Goal: Subscribe to service/newsletter

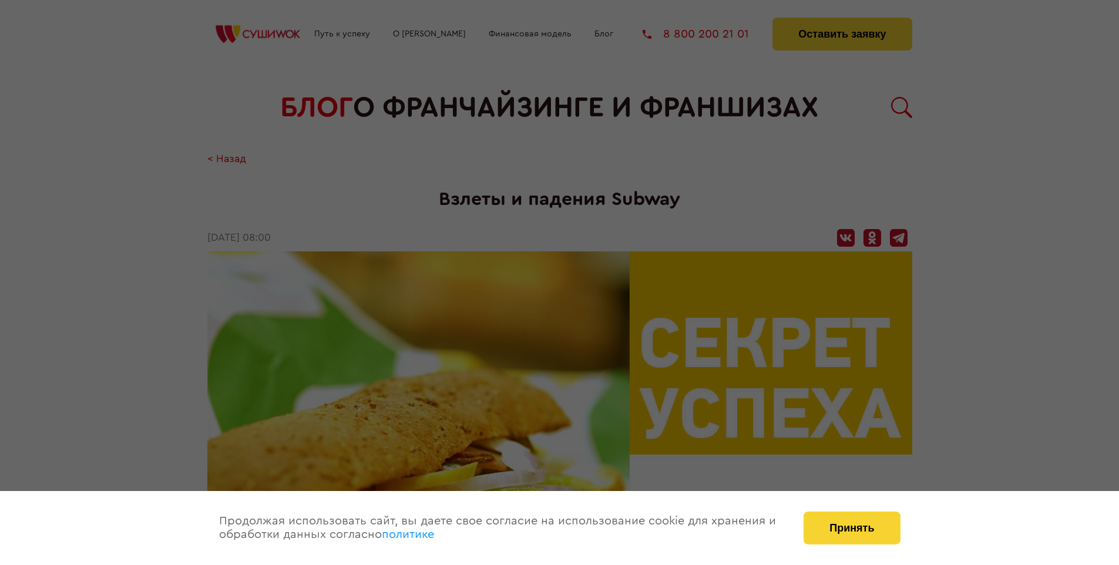
scroll to position [2469, 0]
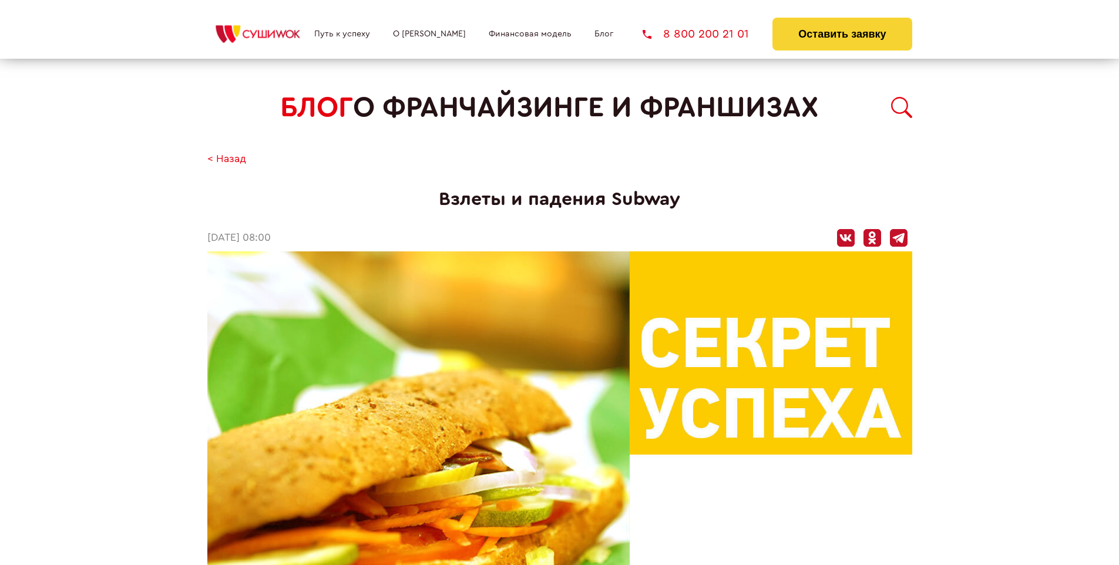
scroll to position [2469, 0]
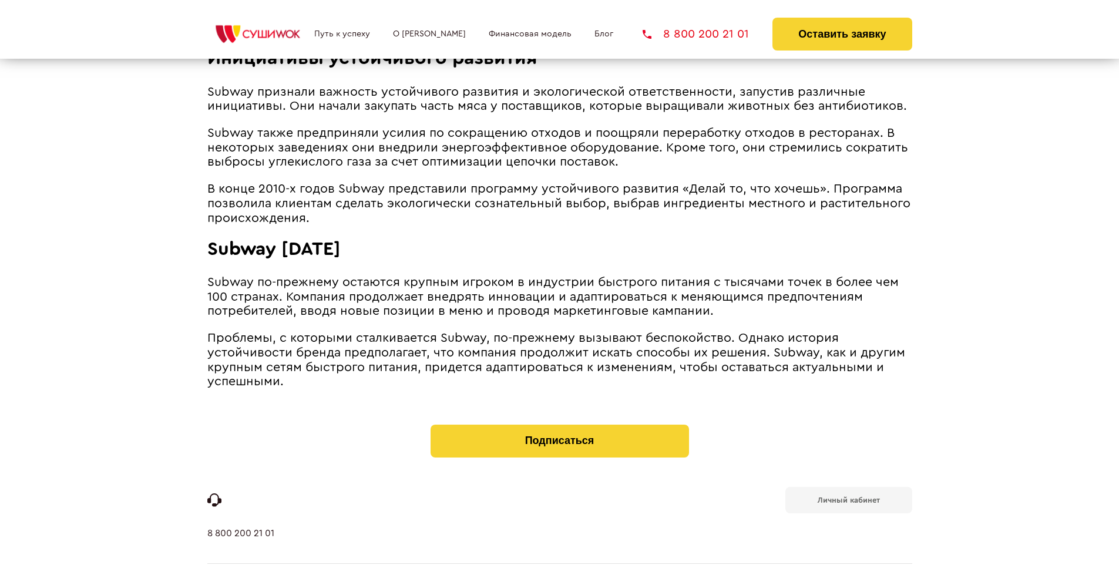
click at [848, 497] on b "Личный кабинет" at bounding box center [849, 501] width 62 height 8
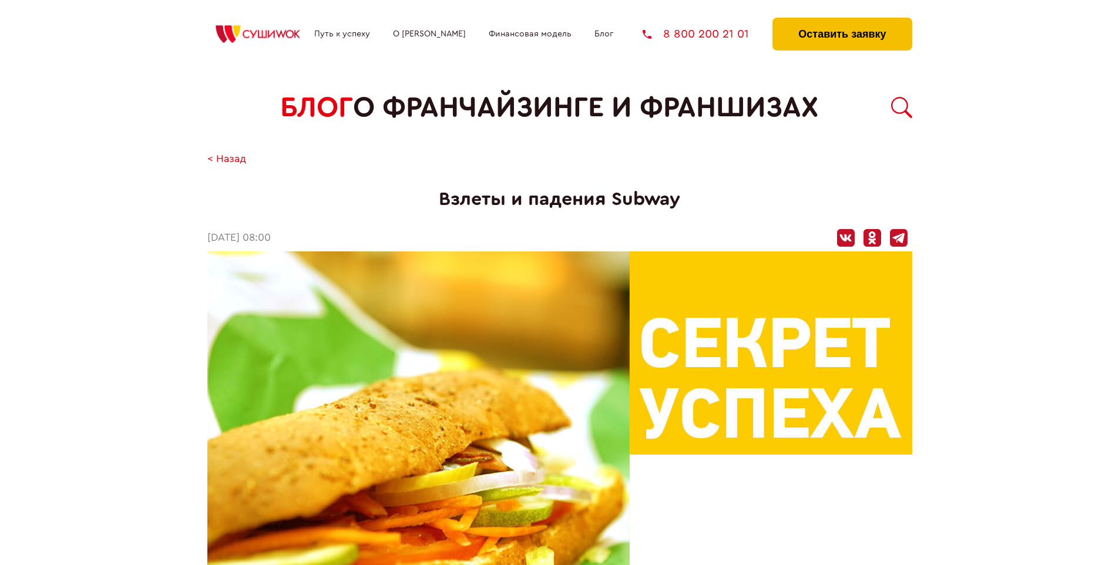
click at [842, 21] on button "Оставить заявку" at bounding box center [842, 34] width 139 height 33
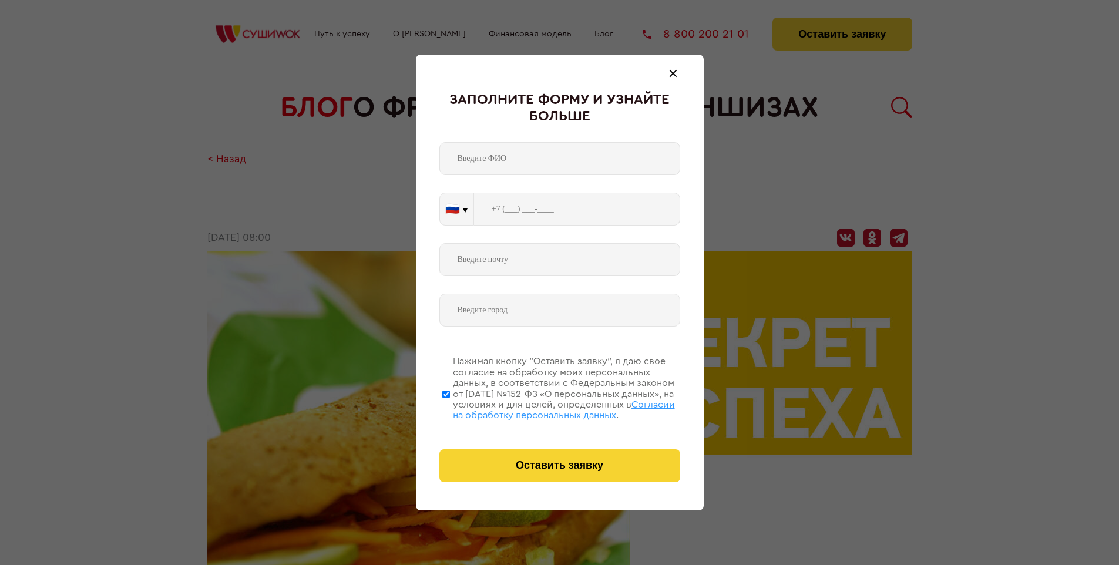
click at [545, 408] on span "Согласии на обработку персональных данных" at bounding box center [564, 410] width 222 height 20
click at [450, 408] on input "Нажимая кнопку “Оставить заявку”, я даю свое согласие на обработку моих персона…" at bounding box center [446, 394] width 8 height 94
checkbox input "false"
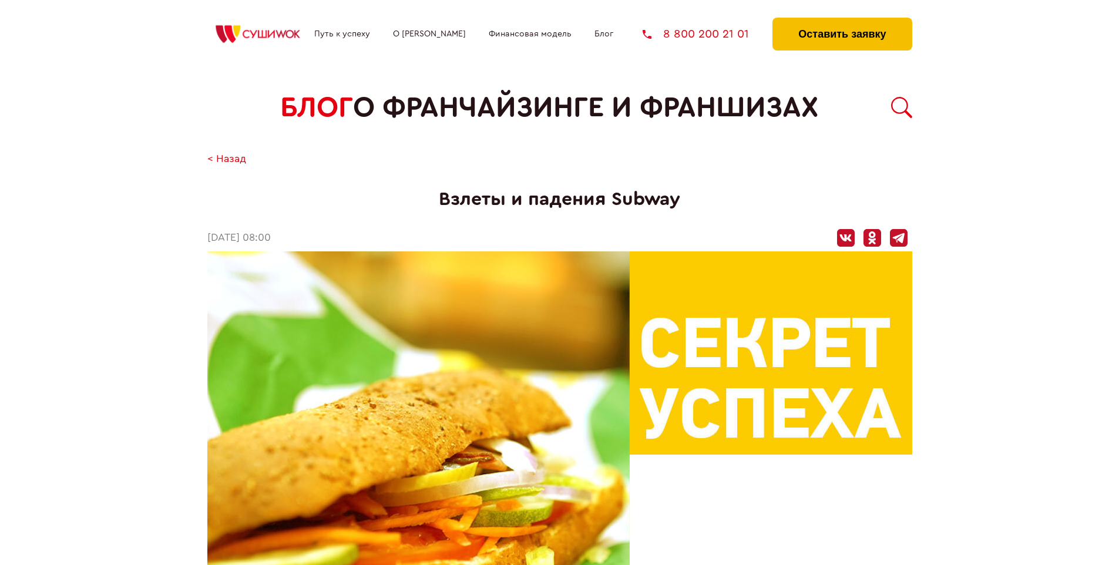
click at [842, 21] on button "Оставить заявку" at bounding box center [842, 34] width 139 height 33
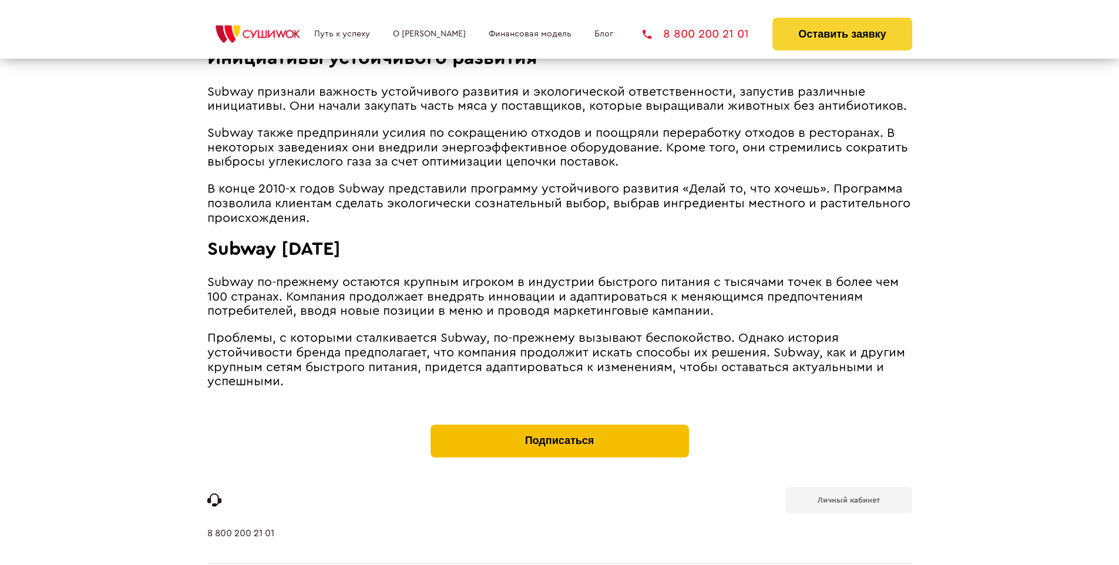
click at [559, 425] on button "Подписаться" at bounding box center [560, 441] width 259 height 33
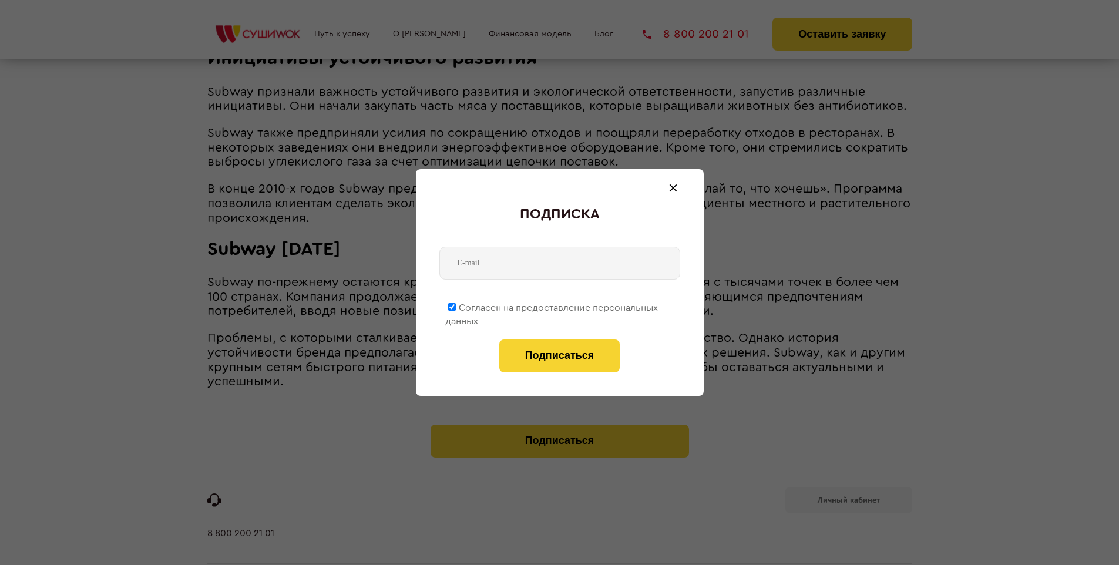
click at [552, 306] on span "Согласен на предоставление персональных данных" at bounding box center [551, 314] width 213 height 23
click at [456, 306] on input "Согласен на предоставление персональных данных" at bounding box center [452, 307] width 8 height 8
checkbox input "false"
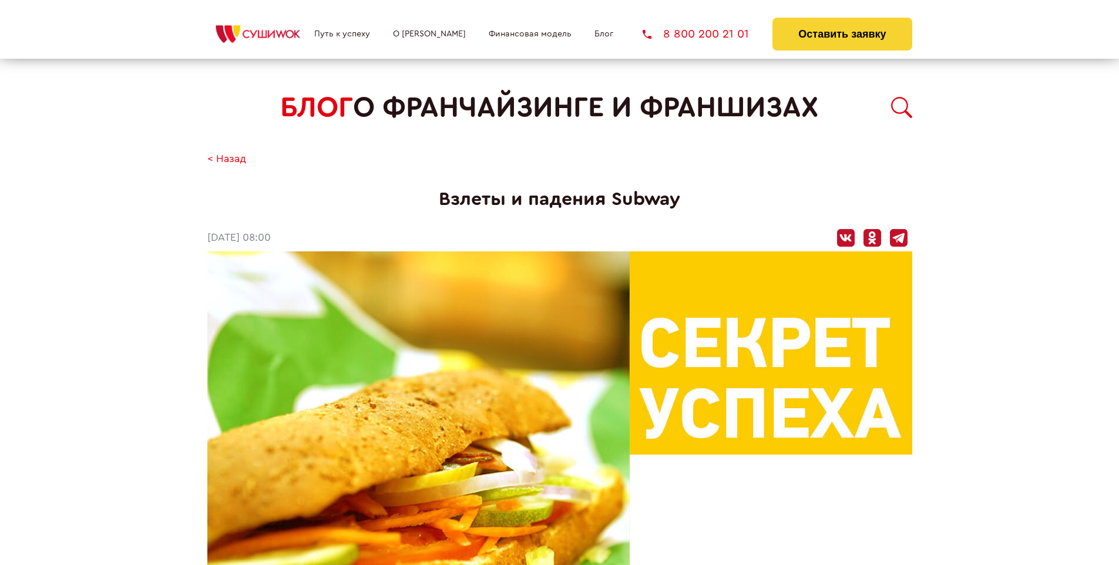
scroll to position [2469, 0]
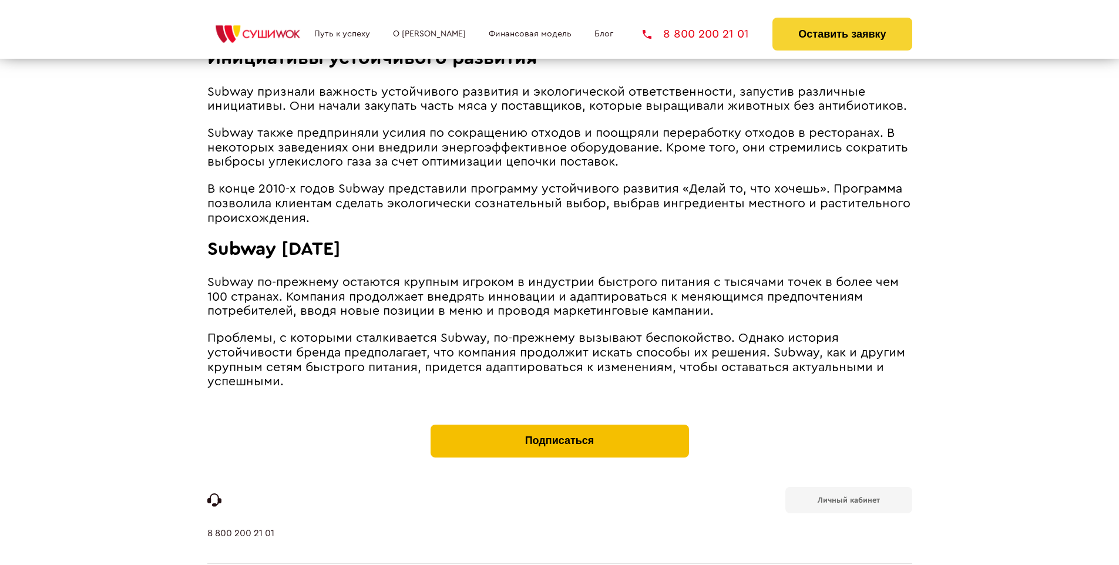
click at [559, 425] on button "Подписаться" at bounding box center [560, 441] width 259 height 33
